Goal: Find specific page/section: Find specific page/section

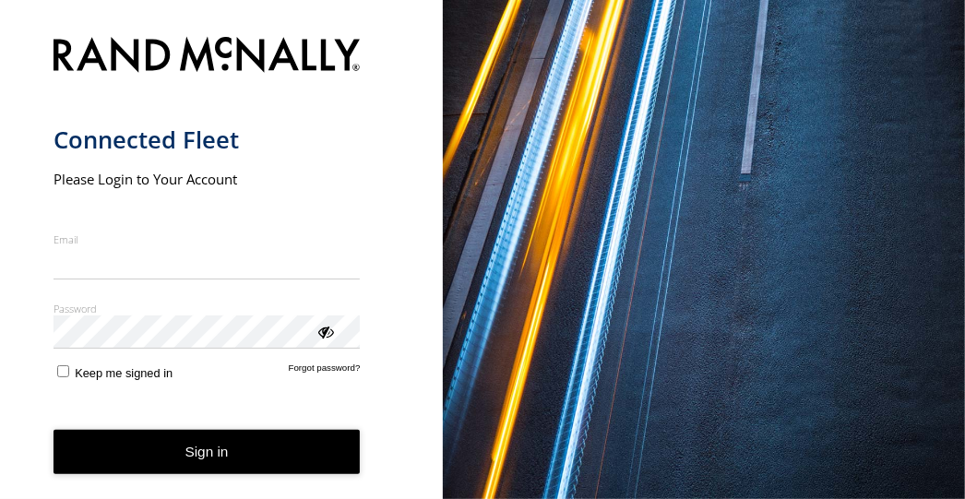
type input "**********"
click at [178, 460] on button "Sign in" at bounding box center [207, 452] width 307 height 45
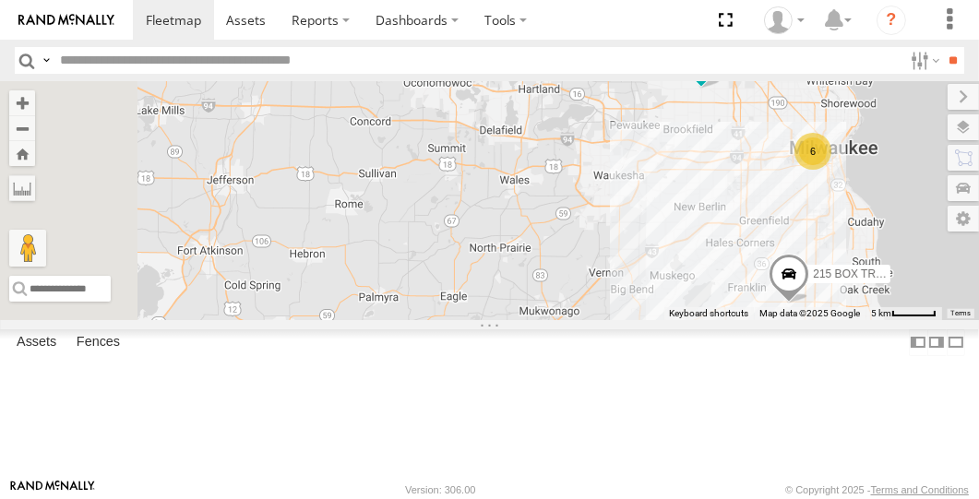
drag, startPoint x: 601, startPoint y: 303, endPoint x: 868, endPoint y: 298, distance: 267.6
click at [868, 298] on div "6 215 BOX TRUCK 245 BOX TRUCK" at bounding box center [489, 200] width 979 height 238
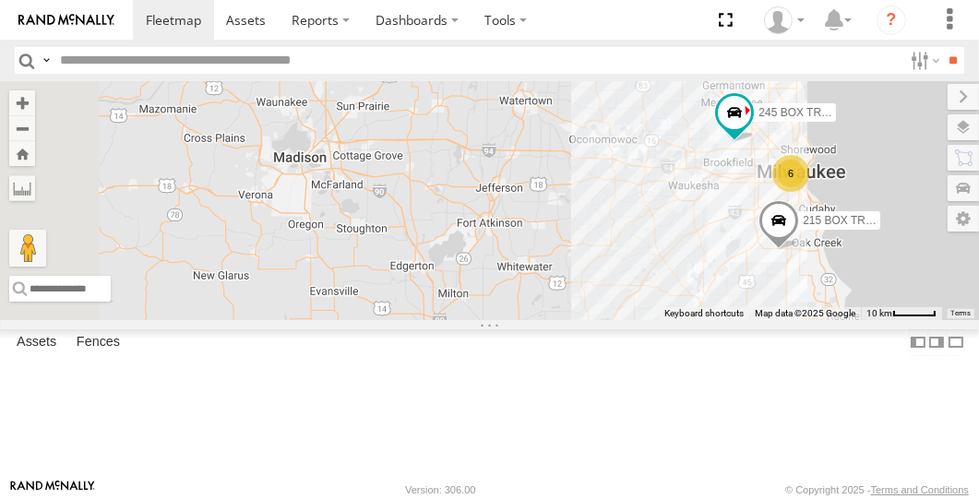
drag, startPoint x: 623, startPoint y: 283, endPoint x: 808, endPoint y: 291, distance: 185.6
click at [808, 291] on div "215 BOX TRUCK 245 BOX TRUCK 6" at bounding box center [489, 200] width 979 height 238
